Goal: Transaction & Acquisition: Purchase product/service

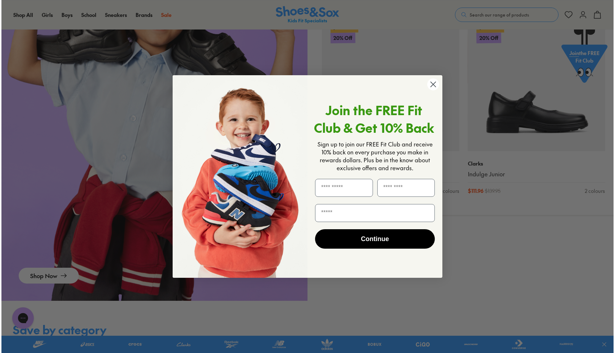
scroll to position [978, 0]
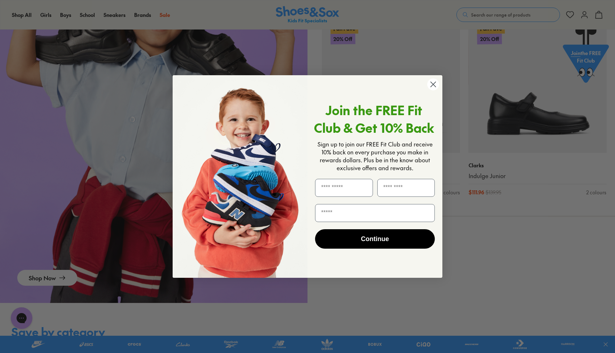
click at [435, 82] on icon "Close dialog" at bounding box center [433, 84] width 5 height 5
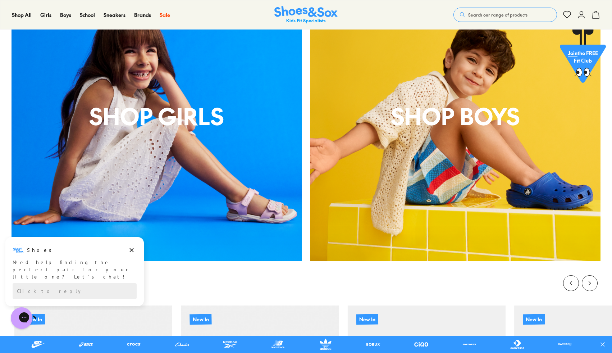
scroll to position [0, 0]
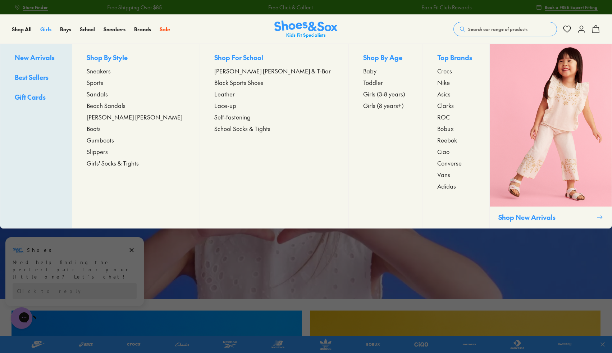
click at [44, 29] on span "Girls" at bounding box center [45, 29] width 11 height 7
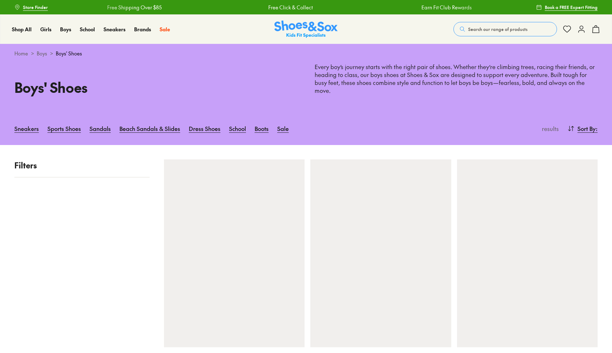
click at [95, 34] on div "School 20% Off School Shop All School Best Sellers Back to School School on Sal…" at bounding box center [92, 29] width 24 height 29
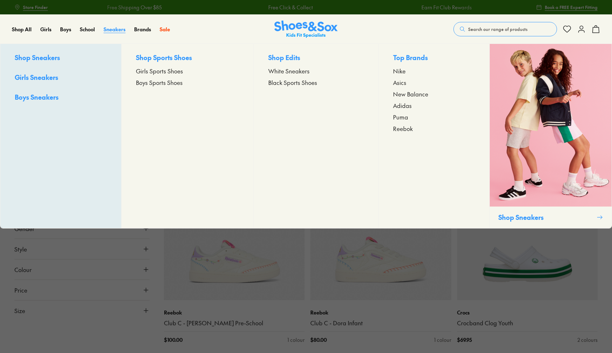
click at [122, 30] on span "Sneakers" at bounding box center [115, 29] width 22 height 7
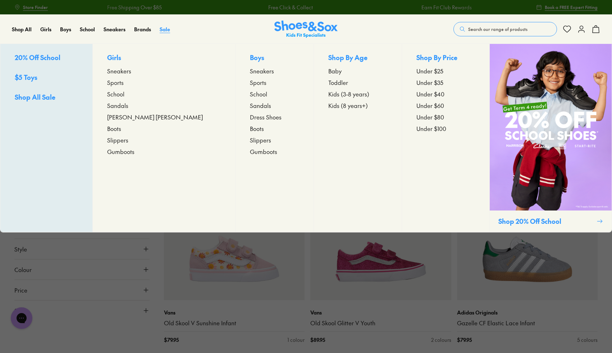
click at [167, 28] on span "Sale" at bounding box center [165, 29] width 10 height 7
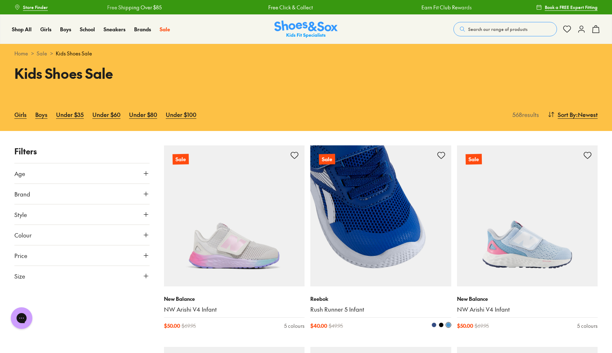
click at [379, 315] on div "Reebok Rush Runner 5 Infant $ 40.00 $ 49.95 3 colours" at bounding box center [380, 312] width 141 height 52
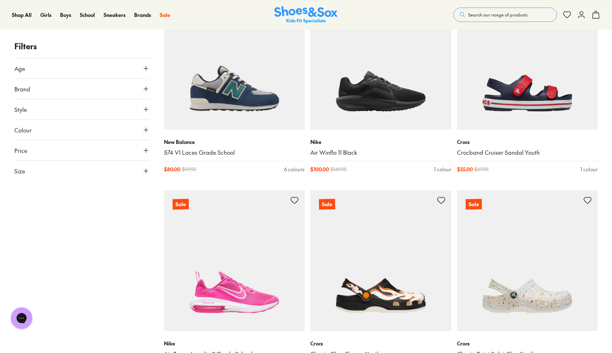
scroll to position [1171, 0]
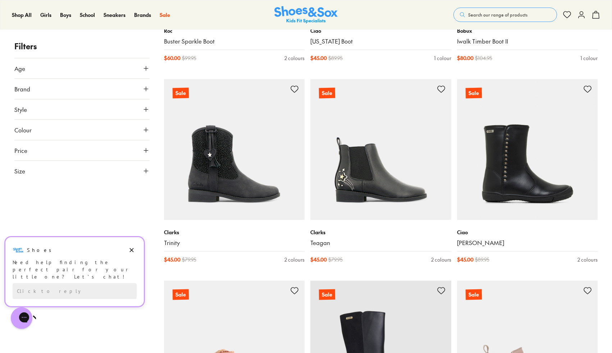
scroll to position [3291, 0]
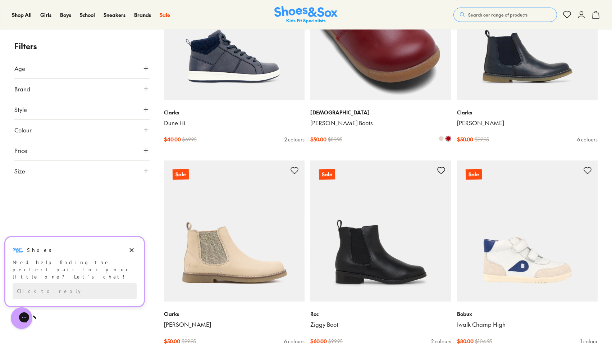
scroll to position [2602, 0]
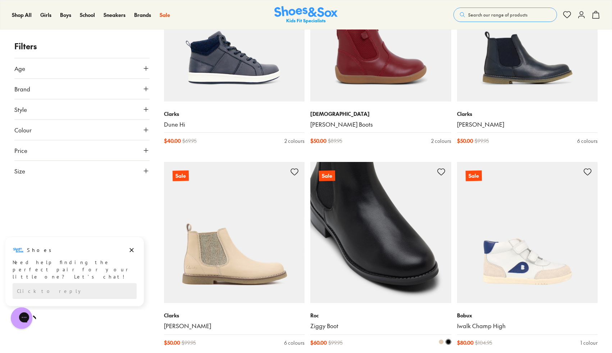
click at [359, 241] on img at bounding box center [380, 232] width 141 height 141
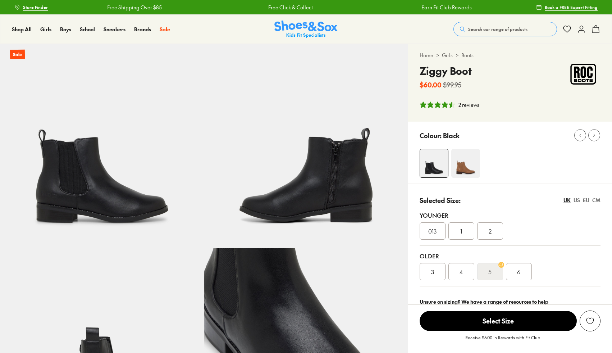
select select "*"
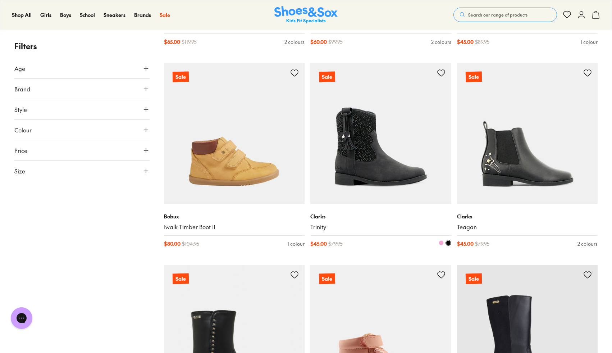
scroll to position [1107, 0]
